Goal: Information Seeking & Learning: Learn about a topic

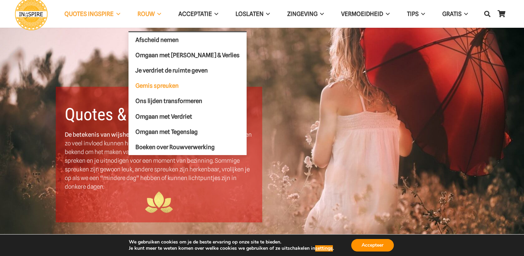
click at [150, 85] on span "Gemis spreuken" at bounding box center [156, 85] width 43 height 7
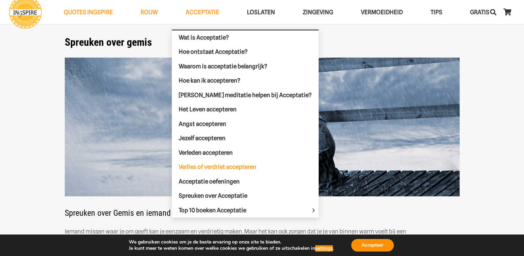
click at [211, 165] on span "Verlies of verdriet accepteren" at bounding box center [218, 166] width 78 height 7
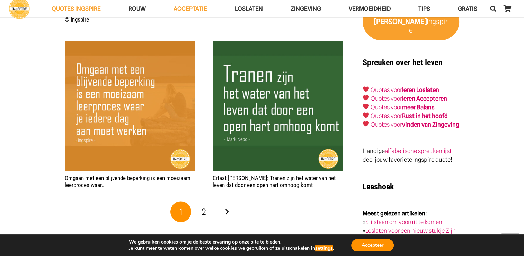
scroll to position [1261, 0]
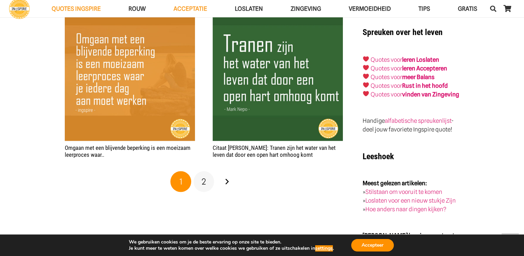
click at [202, 182] on span "2" at bounding box center [203, 181] width 5 height 10
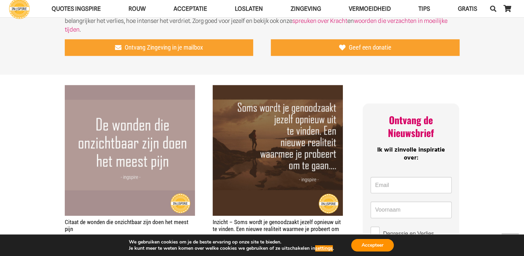
scroll to position [366, 0]
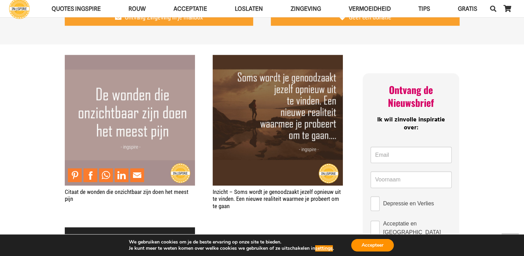
click at [145, 118] on img "Citaat de wonden die onzichtbaar zijn doen het meest pijn" at bounding box center [130, 120] width 130 height 130
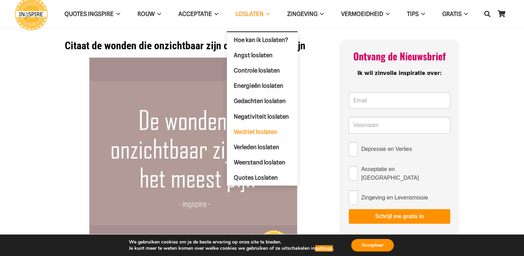
click at [253, 128] on span "Verdriet loslaten" at bounding box center [256, 131] width 44 height 7
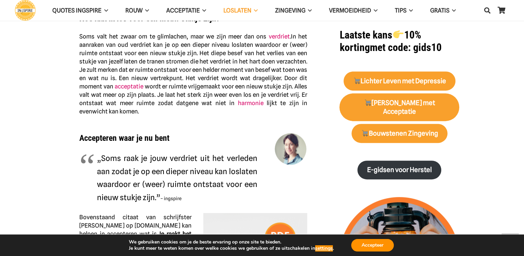
scroll to position [274, 0]
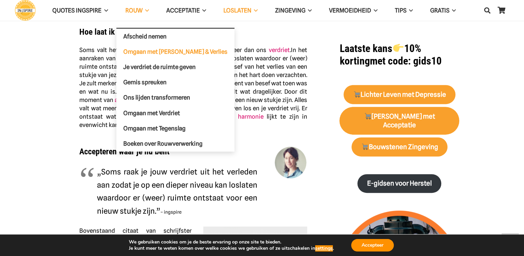
click at [146, 51] on span "Omgaan met [PERSON_NAME] & Verlies" at bounding box center [175, 51] width 104 height 7
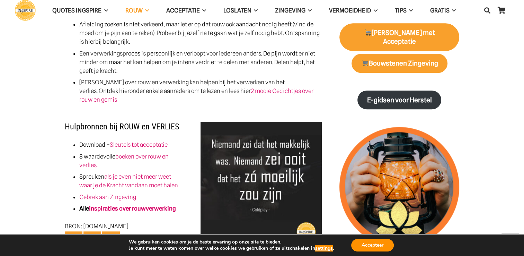
scroll to position [550, 0]
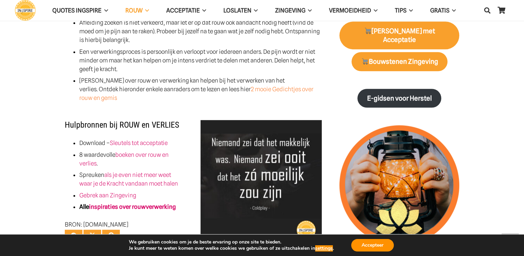
click at [260, 86] on link "2 mooie Gedichtjes over rouw en gemis" at bounding box center [196, 94] width 234 height 16
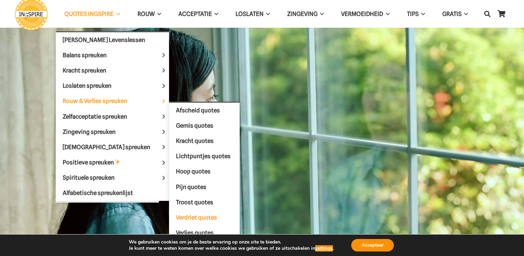
click at [180, 214] on span "Verdriet quotes" at bounding box center [196, 217] width 41 height 7
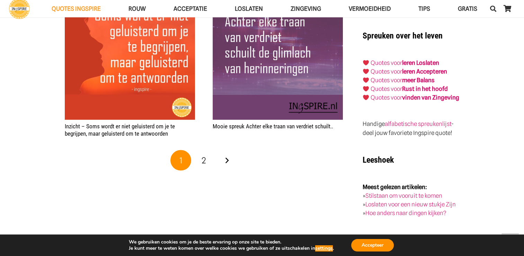
scroll to position [1178, 0]
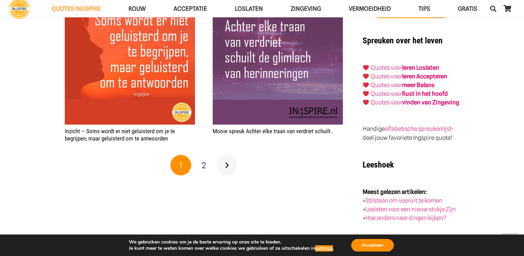
click at [225, 165] on link "Volgende" at bounding box center [226, 164] width 21 height 21
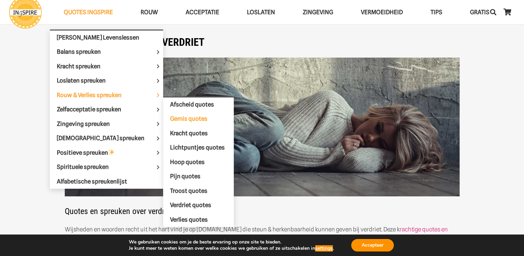
click at [176, 115] on span "Gemis quotes" at bounding box center [188, 118] width 37 height 7
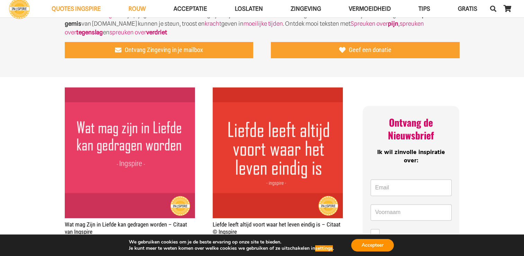
scroll to position [232, 0]
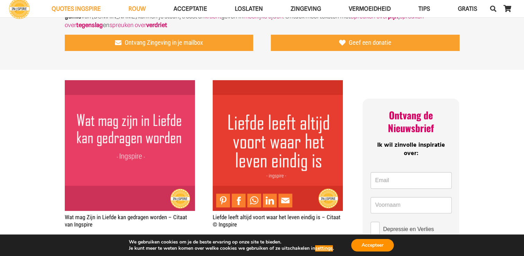
click at [289, 124] on img "Liefde leeft altijd voort waar het leven eindig is – Citaat © Ingspire" at bounding box center [278, 145] width 130 height 130
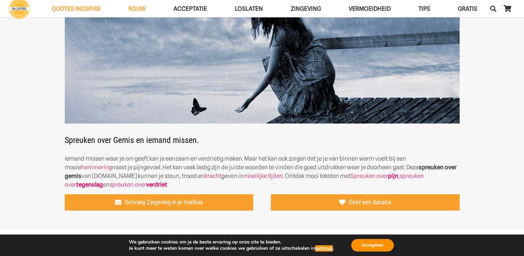
scroll to position [97, 0]
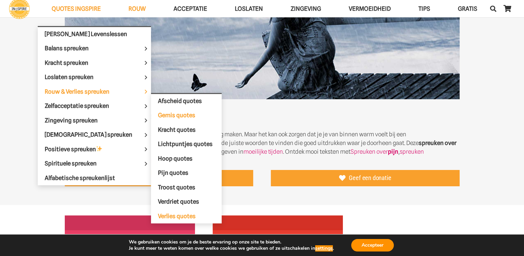
click at [163, 212] on span "Verlies quotes" at bounding box center [177, 215] width 38 height 7
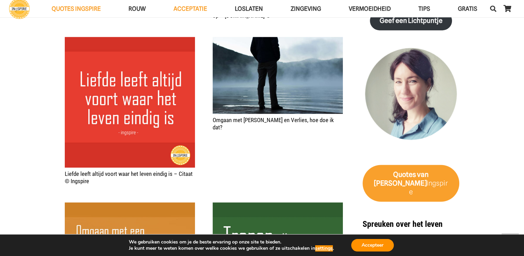
scroll to position [1066, 0]
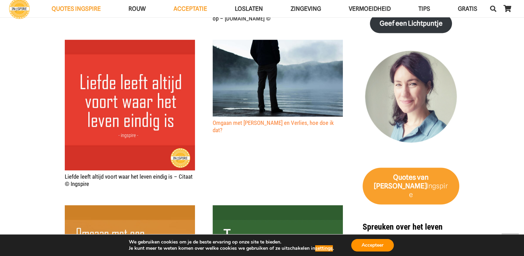
click at [301, 122] on link "Omgaan met [PERSON_NAME] en Verlies, hoe doe ik dat?" at bounding box center [273, 126] width 121 height 14
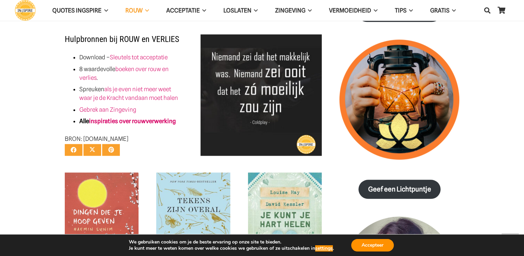
scroll to position [692, 0]
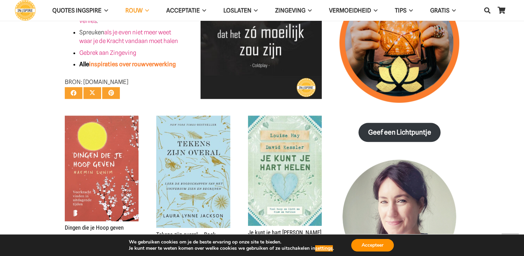
click at [151, 61] on link "inspiraties over rouwverwerking" at bounding box center [132, 64] width 87 height 7
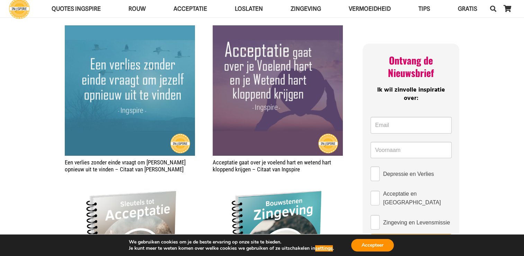
scroll to position [87, 0]
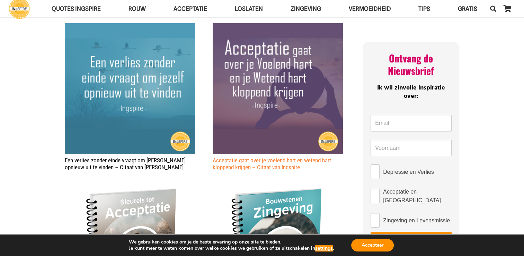
click at [284, 160] on link "Acceptatie gaat over je voelend hart en wetend hart kloppend krijgen – Citaat v…" at bounding box center [272, 163] width 118 height 14
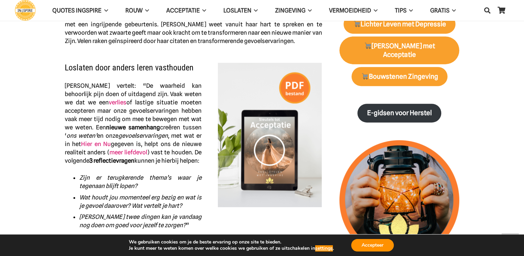
scroll to position [348, 0]
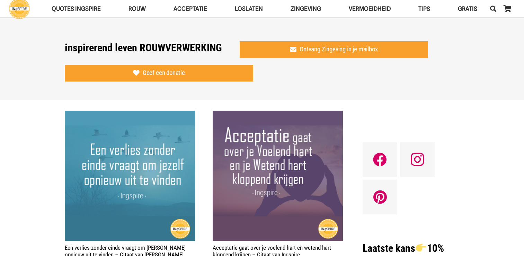
scroll to position [87, 0]
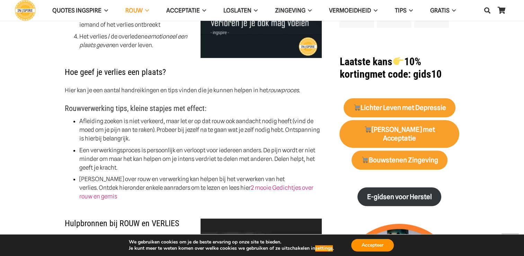
scroll to position [456, 0]
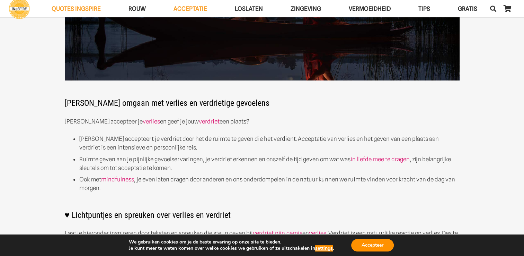
scroll to position [138, 0]
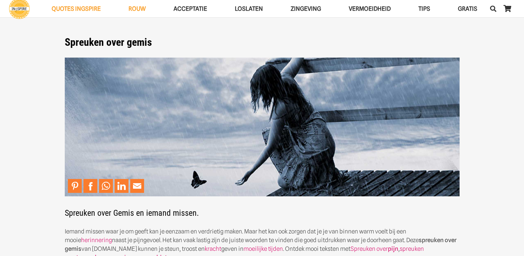
scroll to position [97, 0]
